Goal: Task Accomplishment & Management: Use online tool/utility

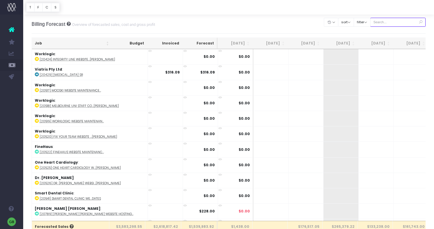
click at [398, 21] on input "text" at bounding box center [399, 22] width 56 height 9
type input "[PERSON_NAME]"
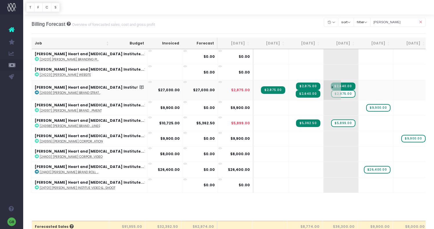
click at [331, 94] on span "$2,875.00" at bounding box center [343, 94] width 24 height 8
click at [295, 25] on body "Oh my... this is bad. [PERSON_NAME] wasn't able to load this page. Please conta…" at bounding box center [217, 114] width 434 height 229
click at [359, 155] on span "+" at bounding box center [367, 153] width 17 height 15
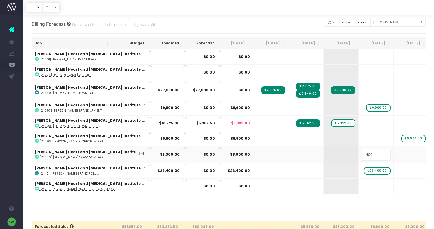
type input "4000"
click at [369, 155] on body "Oh my... this is bad. [PERSON_NAME] wasn't able to load this page. Please conta…" at bounding box center [217, 114] width 434 height 229
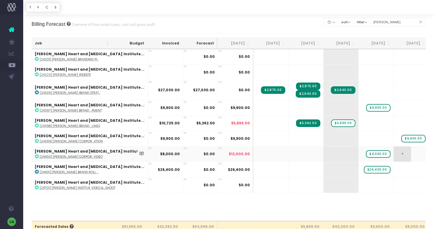
click at [394, 153] on span "+" at bounding box center [402, 153] width 17 height 15
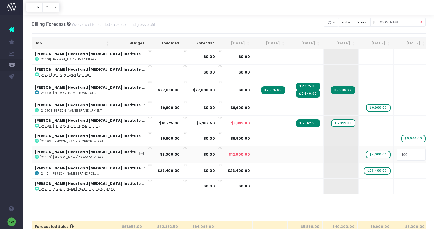
type input "4000"
click at [415, 154] on body "Oh my... this is bad. [PERSON_NAME] wasn't able to load this page. Please conta…" at bounding box center [217, 114] width 434 height 229
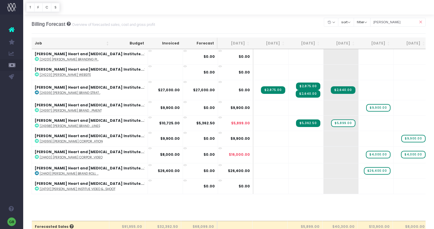
click at [392, 207] on body "Oh my... this is bad. [PERSON_NAME] wasn't able to load this page. Please conta…" at bounding box center [217, 114] width 434 height 229
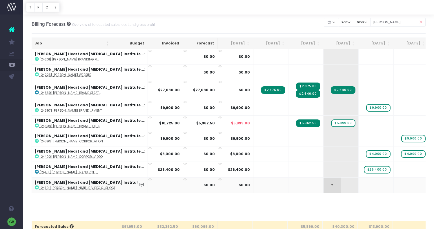
click at [324, 184] on span "+" at bounding box center [332, 184] width 17 height 15
type input "14835"
click at [335, 184] on body "Oh my... this is bad. [PERSON_NAME] wasn't able to load this page. Please conta…" at bounding box center [217, 114] width 434 height 229
click at [359, 183] on span "+" at bounding box center [367, 184] width 17 height 15
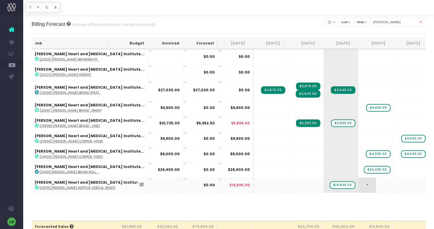
click at [359, 183] on span "+" at bounding box center [367, 184] width 17 height 15
type input "14835"
click at [342, 211] on body "Oh my... this is bad. [PERSON_NAME] wasn't able to load this page. Please conta…" at bounding box center [217, 114] width 434 height 229
click at [359, 184] on span "+" at bounding box center [367, 184] width 17 height 15
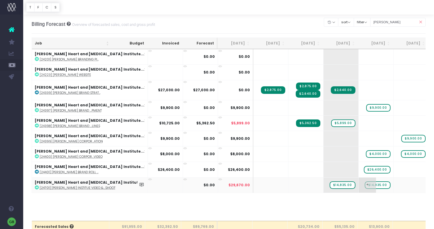
click at [359, 184] on span "+" at bounding box center [367, 184] width 17 height 15
type input "-"
type input "12000"
click at [334, 203] on body "Oh my... this is bad. [PERSON_NAME] wasn't able to load this page. Please conta…" at bounding box center [217, 114] width 434 height 229
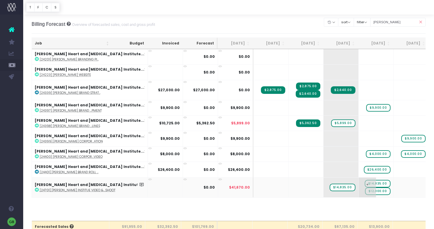
click at [365, 190] on span "$12,000.00" at bounding box center [378, 191] width 26 height 8
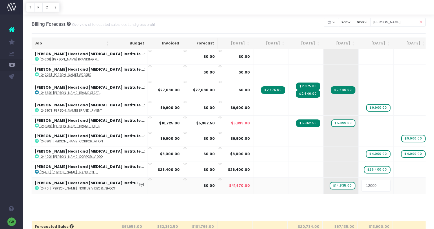
type input "-12000"
click at [341, 206] on body "Oh my... this is bad. [PERSON_NAME] wasn't able to load this page. Please conta…" at bounding box center [217, 114] width 434 height 229
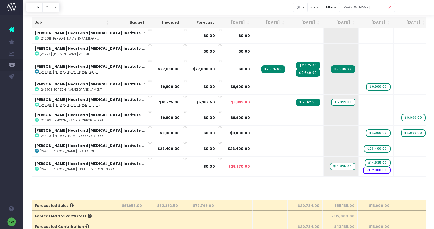
scroll to position [21, 0]
